Goal: Check status: Check status

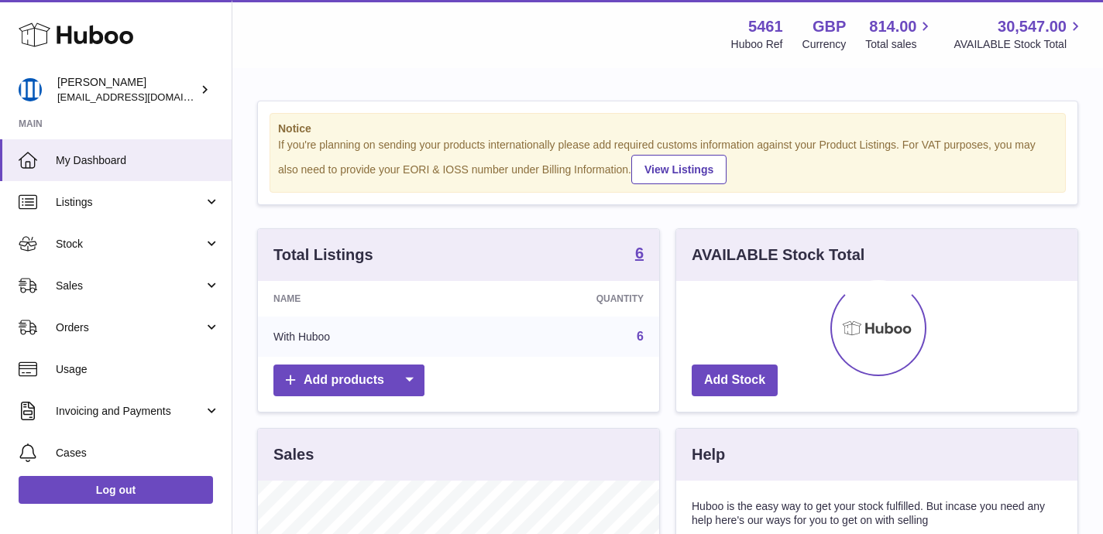
scroll to position [242, 401]
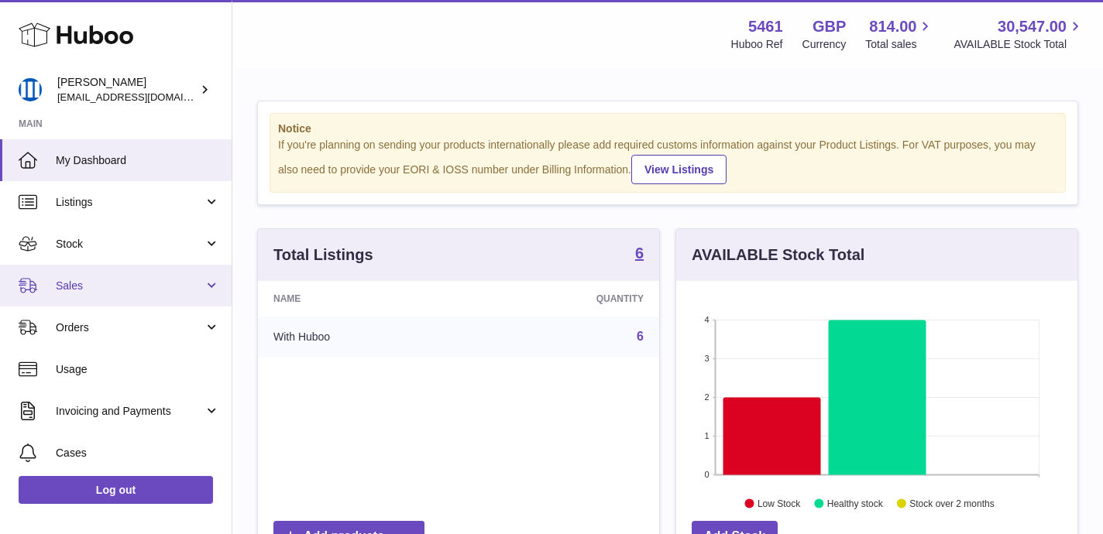
click at [96, 290] on span "Sales" at bounding box center [130, 286] width 148 height 15
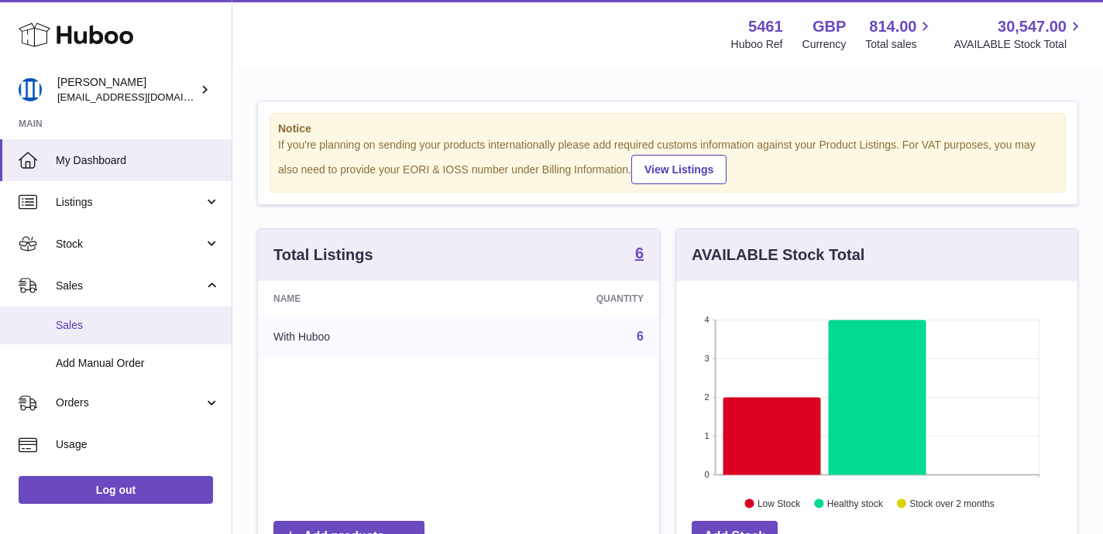
click at [111, 324] on span "Sales" at bounding box center [138, 325] width 164 height 15
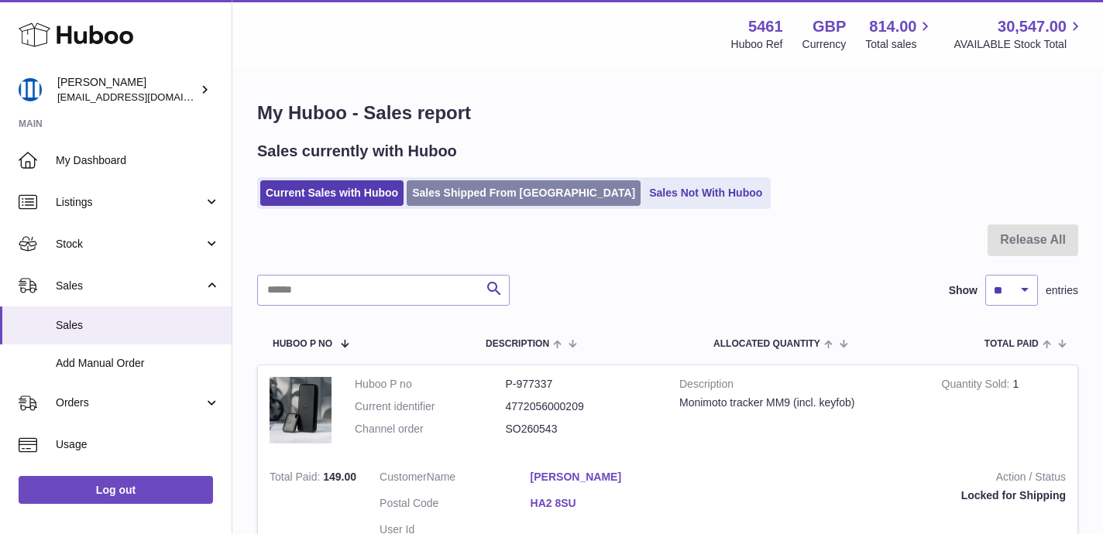
click at [443, 194] on link "Sales Shipped From [GEOGRAPHIC_DATA]" at bounding box center [524, 193] width 234 height 26
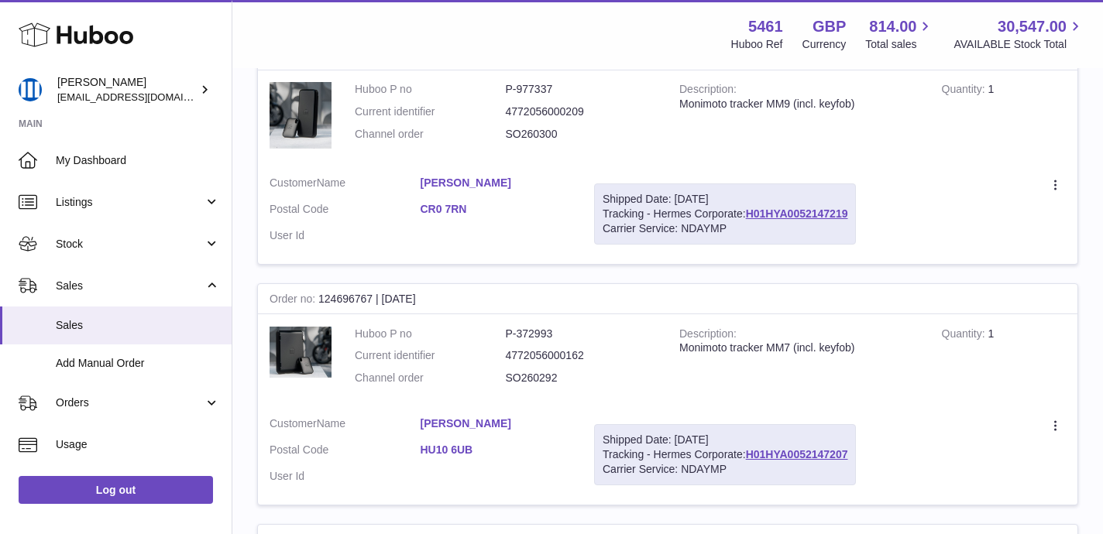
scroll to position [1299, 0]
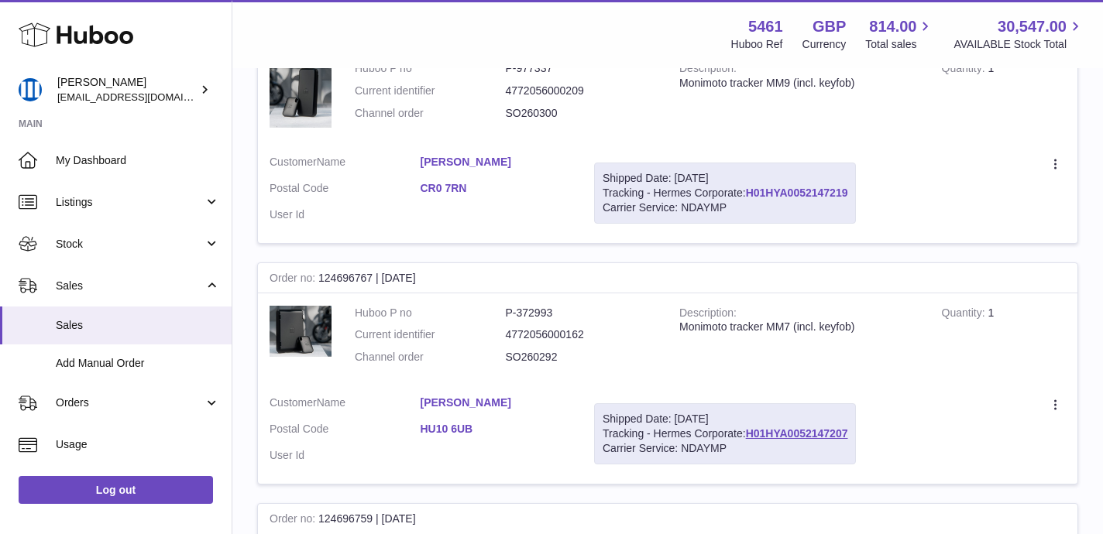
click at [785, 198] on link "H01HYA0052147219" at bounding box center [797, 193] width 102 height 12
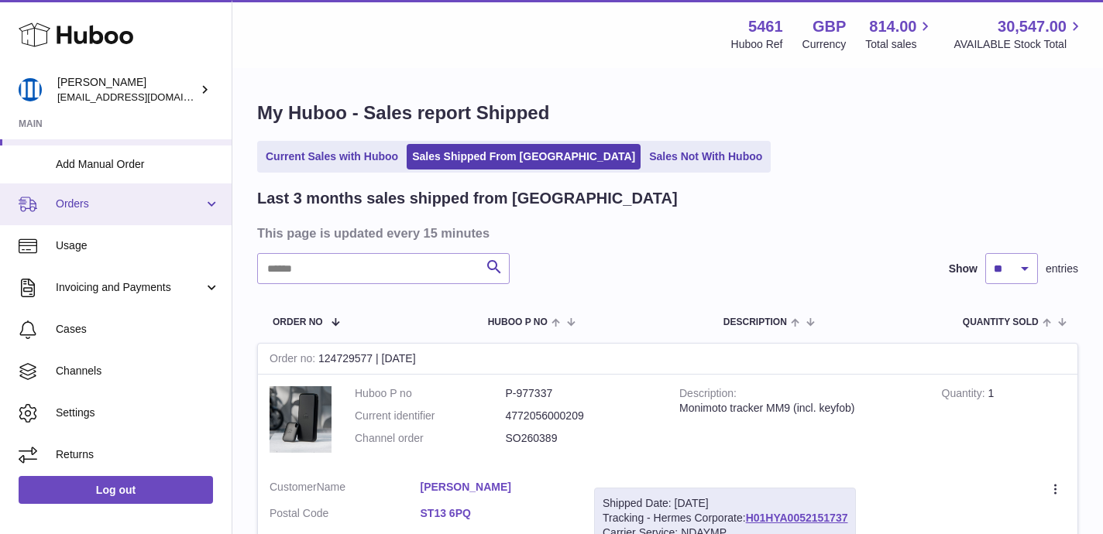
scroll to position [203, 0]
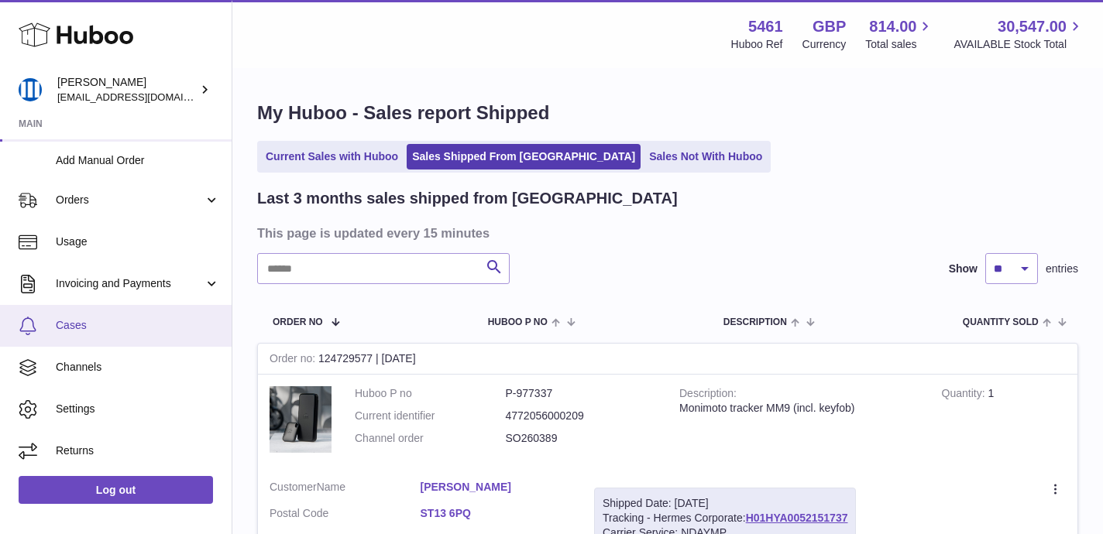
click at [97, 322] on span "Cases" at bounding box center [138, 325] width 164 height 15
